Goal: Task Accomplishment & Management: Use online tool/utility

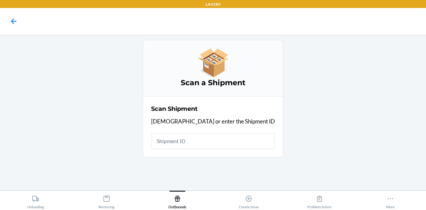
click at [211, 147] on input "text" at bounding box center [213, 141] width 124 height 16
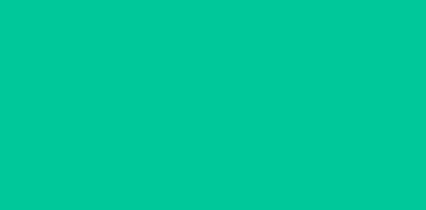
type input "09/09/2025"
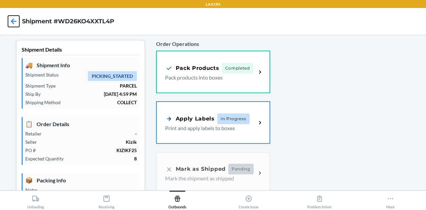
click at [10, 22] on icon at bounding box center [13, 21] width 11 height 11
click at [320, 206] on div "Problem Solver" at bounding box center [319, 201] width 25 height 17
click at [325, 114] on div at bounding box center [345, 207] width 151 height 335
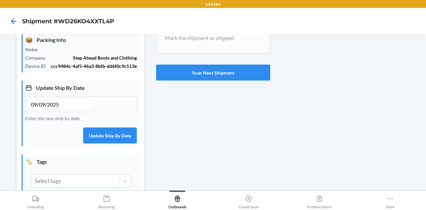
scroll to position [130, 0]
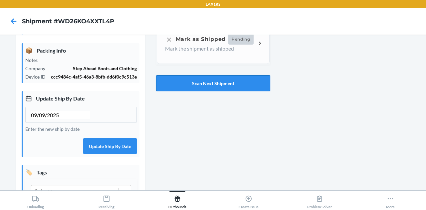
click at [217, 86] on button "Scan Next Shipment" at bounding box center [213, 83] width 114 height 16
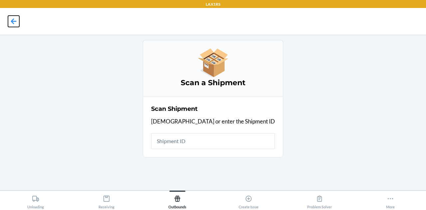
click at [14, 22] on icon at bounding box center [13, 21] width 11 height 11
click at [15, 22] on icon at bounding box center [14, 21] width 6 height 6
click at [15, 22] on icon at bounding box center [13, 21] width 11 height 11
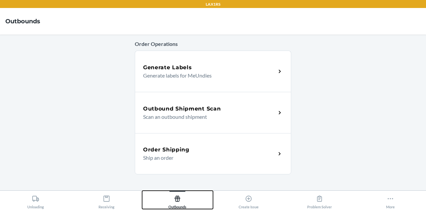
click at [179, 199] on icon at bounding box center [178, 199] width 6 height 6
click at [216, 112] on h5 "Outbound Shipment Scan" at bounding box center [182, 109] width 78 height 8
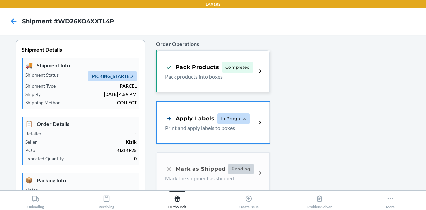
type input "09/09/2025"
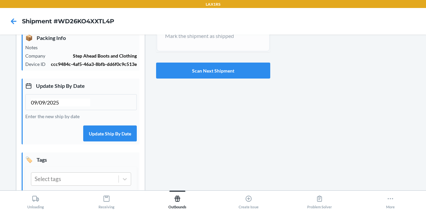
scroll to position [183, 0]
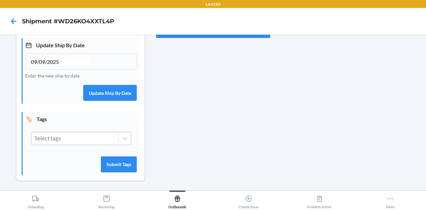
click at [79, 140] on div "Select tags" at bounding box center [74, 138] width 87 height 13
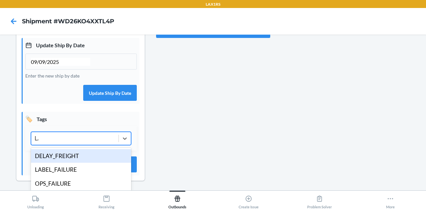
type input "LAB"
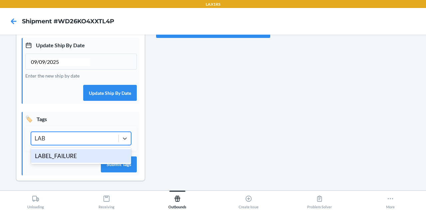
click at [67, 151] on div "LABEL_FAILURE" at bounding box center [81, 156] width 100 height 14
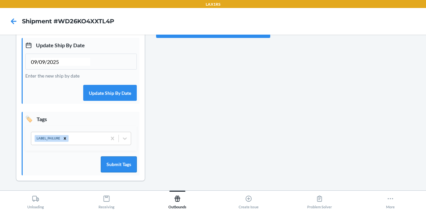
click at [118, 167] on button "Submit Tags" at bounding box center [119, 165] width 36 height 16
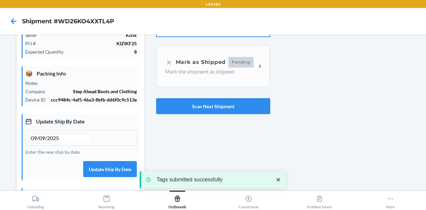
scroll to position [107, 0]
click at [192, 108] on button "Scan Next Shipment" at bounding box center [213, 106] width 114 height 16
